Goal: Task Accomplishment & Management: Use online tool/utility

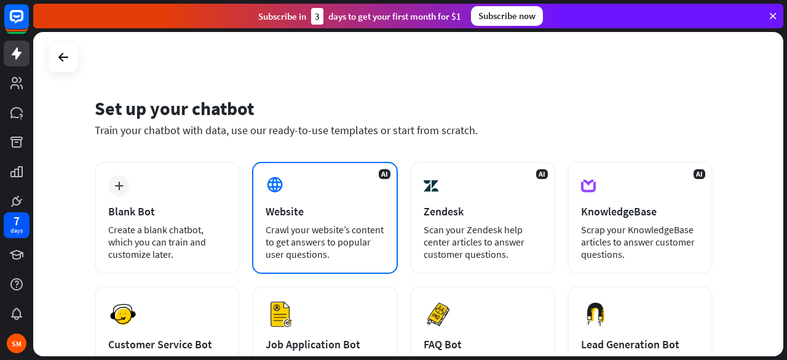
click at [353, 205] on div "Website" at bounding box center [325, 211] width 118 height 14
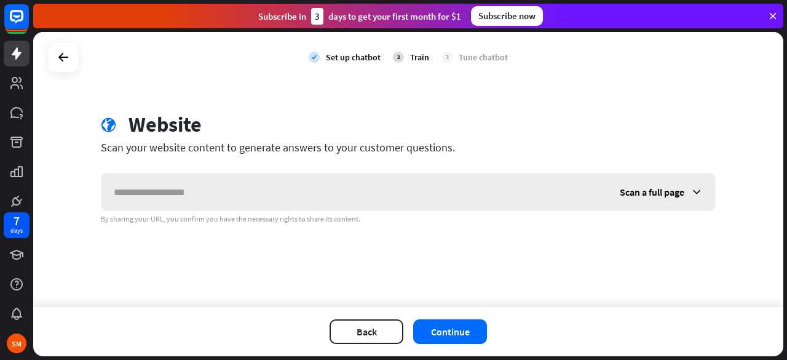
click at [659, 188] on span "Scan a full page" at bounding box center [652, 192] width 65 height 12
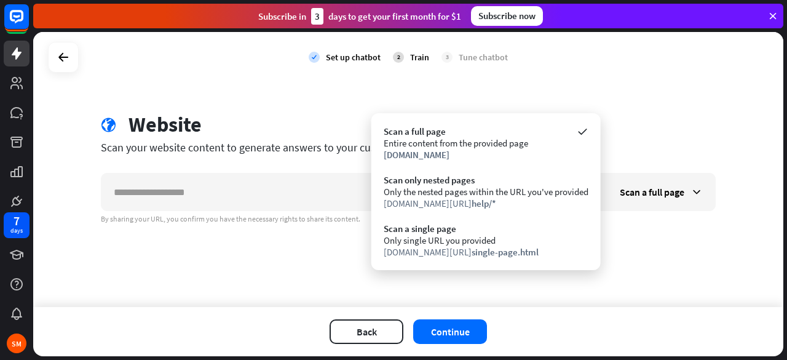
click at [667, 245] on div "check Set up chatbot 2 Train 3 Tune chatbot globe Website Scan your website con…" at bounding box center [408, 169] width 750 height 275
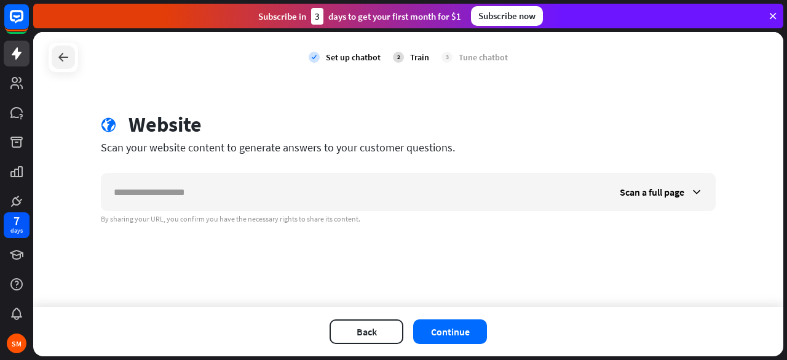
click at [62, 58] on icon at bounding box center [63, 57] width 15 height 15
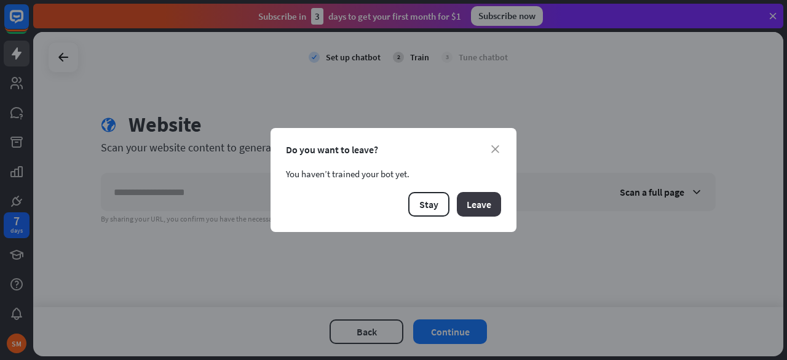
click at [488, 205] on button "Leave" at bounding box center [479, 204] width 44 height 25
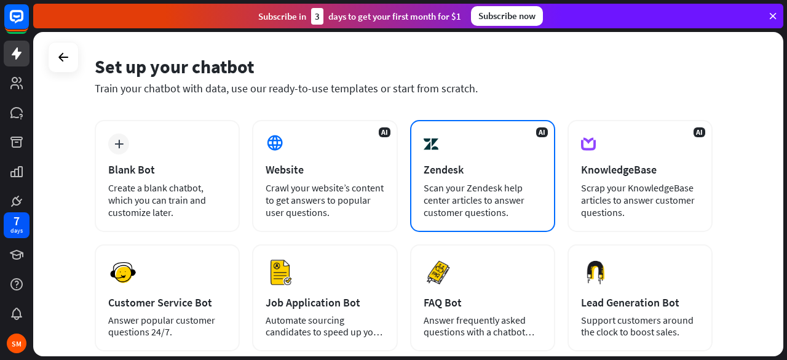
scroll to position [62, 0]
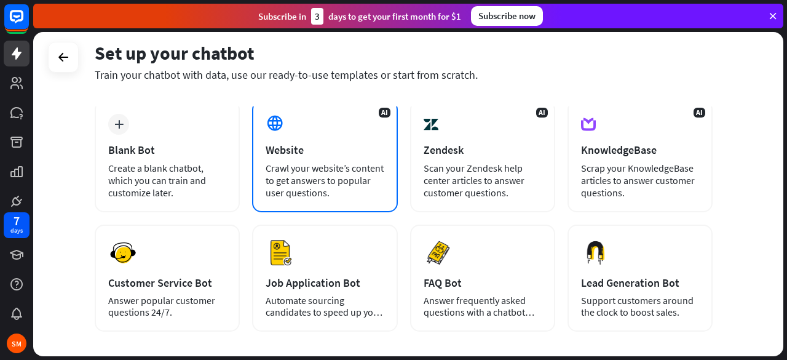
click at [303, 153] on div "Website" at bounding box center [325, 150] width 118 height 14
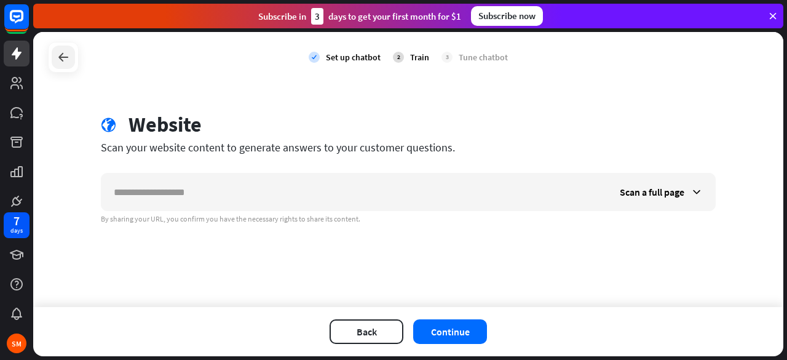
click at [58, 55] on icon at bounding box center [63, 57] width 15 height 15
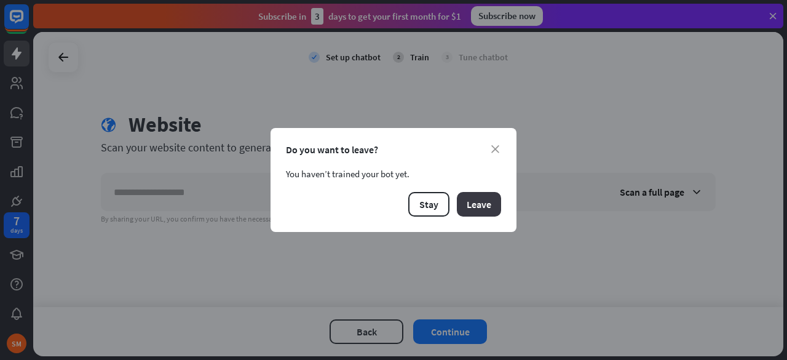
click at [472, 201] on button "Leave" at bounding box center [479, 204] width 44 height 25
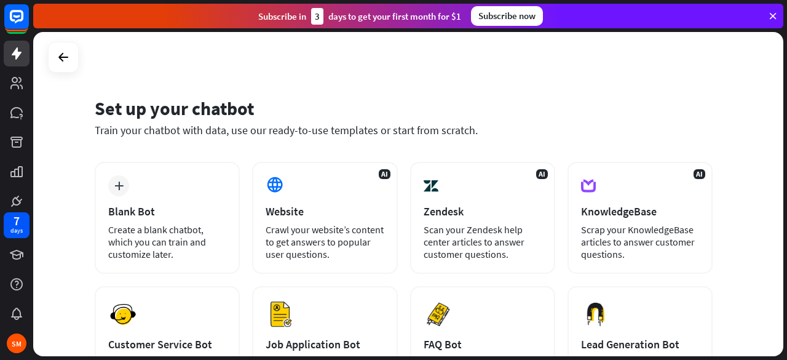
click at [380, 62] on div "Set up your chatbot Train your chatbot with data, use our ready-to-use template…" at bounding box center [408, 194] width 750 height 324
click at [532, 19] on div "Subscribe now" at bounding box center [507, 16] width 72 height 20
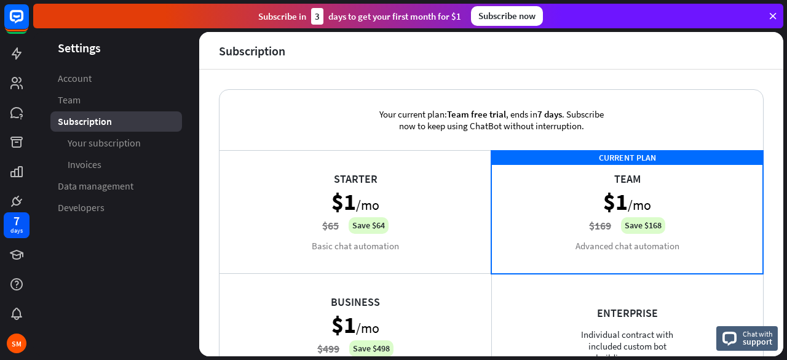
click at [777, 17] on icon at bounding box center [773, 15] width 11 height 11
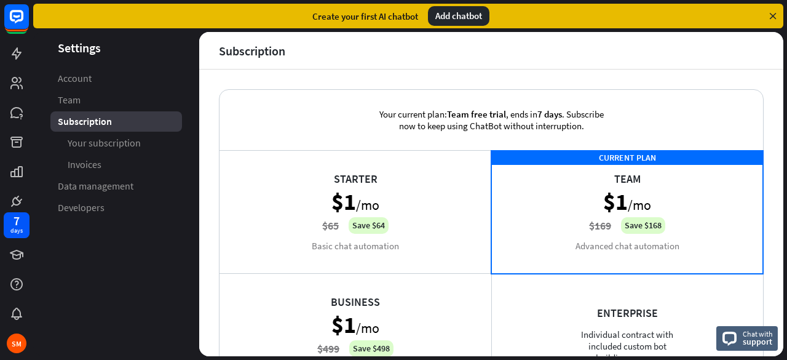
click at [456, 17] on div "Add chatbot" at bounding box center [459, 16] width 62 height 20
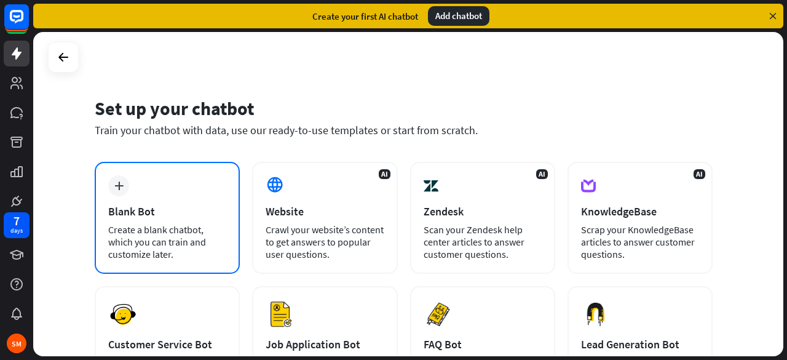
click at [161, 215] on div "Blank Bot" at bounding box center [167, 211] width 118 height 14
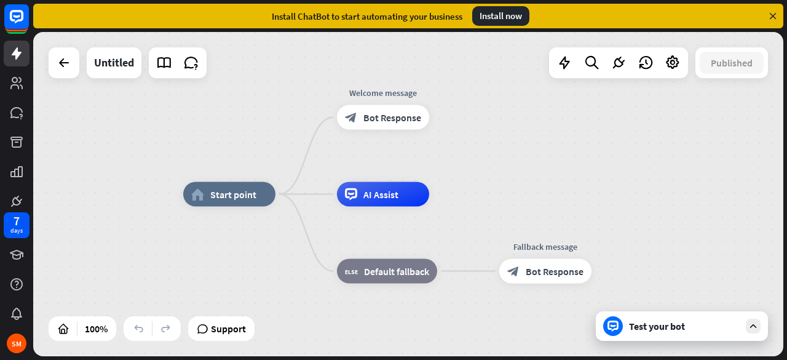
click at [509, 22] on div "Install now" at bounding box center [500, 16] width 57 height 20
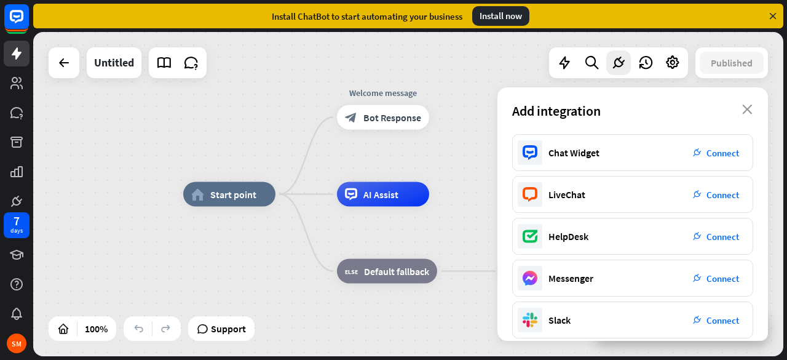
click at [509, 18] on div "Install now" at bounding box center [500, 16] width 57 height 20
click at [505, 23] on div "Install now" at bounding box center [500, 16] width 57 height 20
click at [504, 15] on div "Install now" at bounding box center [500, 16] width 57 height 20
click at [401, 124] on div "block_bot_response Bot Response" at bounding box center [383, 117] width 92 height 25
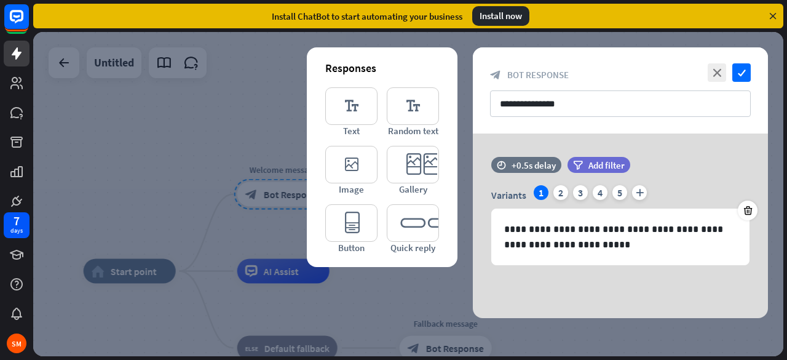
click at [187, 121] on div at bounding box center [408, 194] width 750 height 324
